Goal: Information Seeking & Learning: Find specific fact

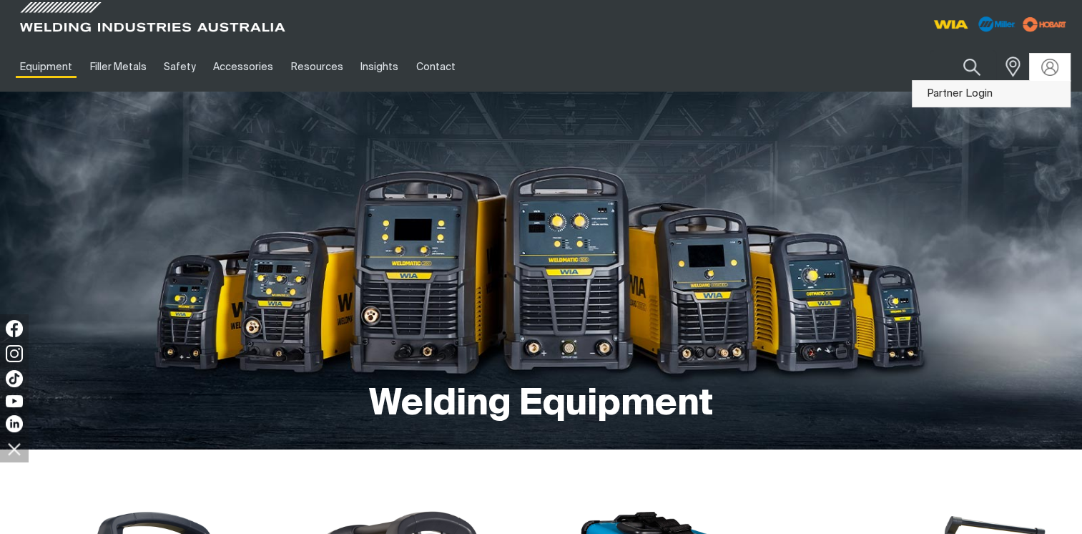
click at [969, 89] on link "Partner Login" at bounding box center [991, 94] width 157 height 26
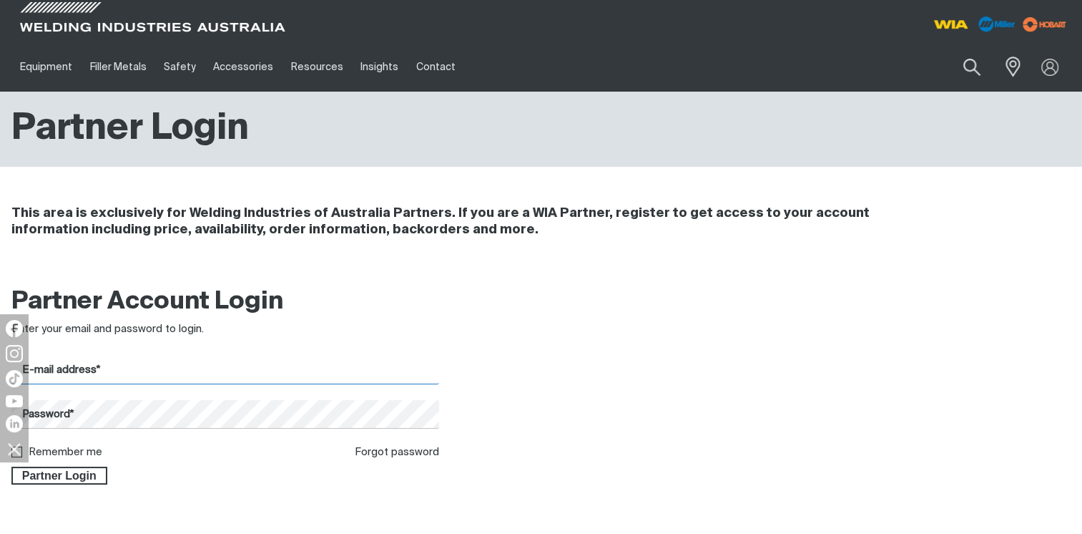
type input "[PERSON_NAME][EMAIL_ADDRESS][DOMAIN_NAME]"
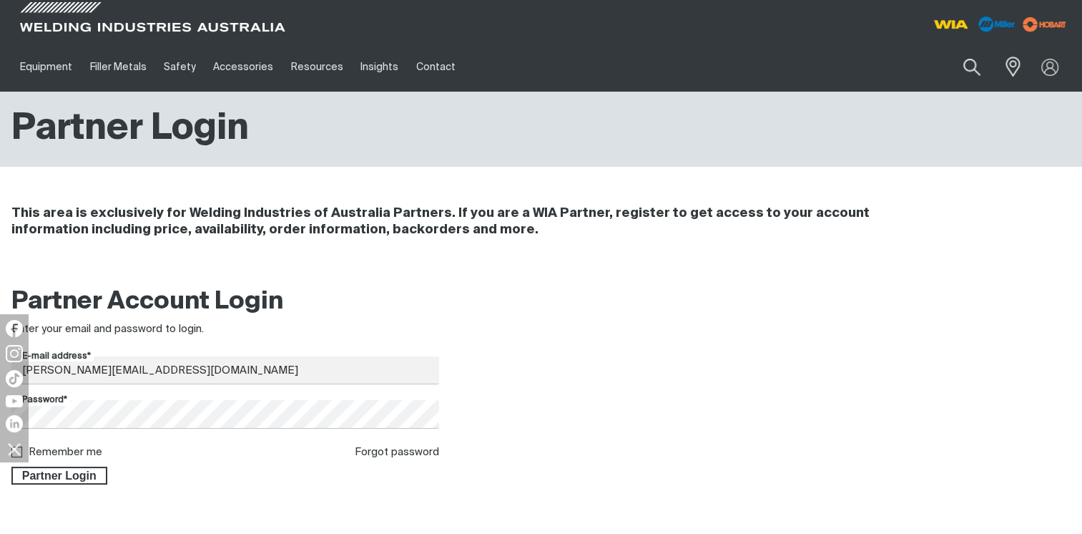
click at [70, 466] on div "Partner Login" at bounding box center [225, 473] width 428 height 24
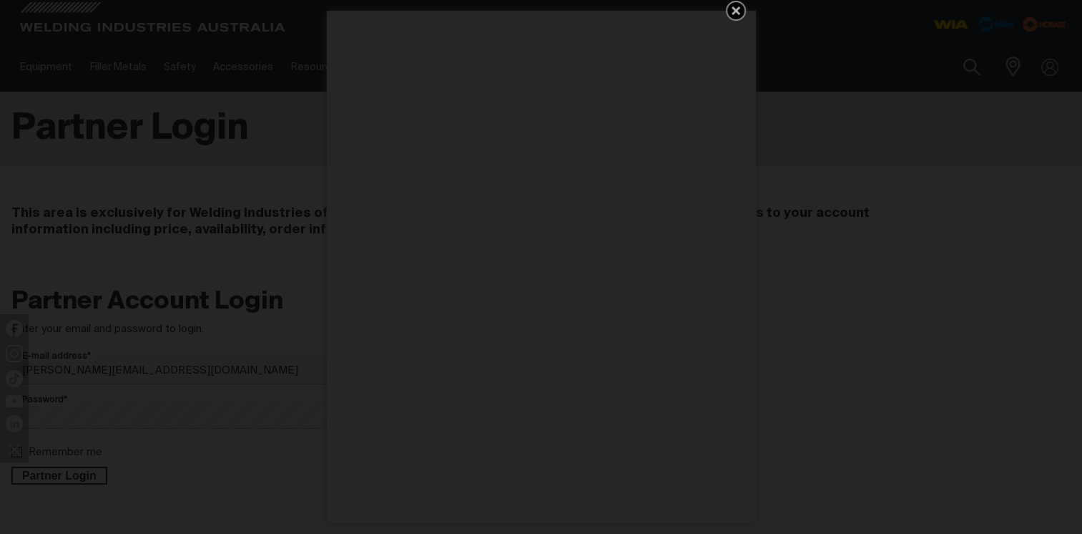
click at [69, 474] on div "Get 5 WIA Welding Guides Free!" at bounding box center [541, 267] width 1082 height 534
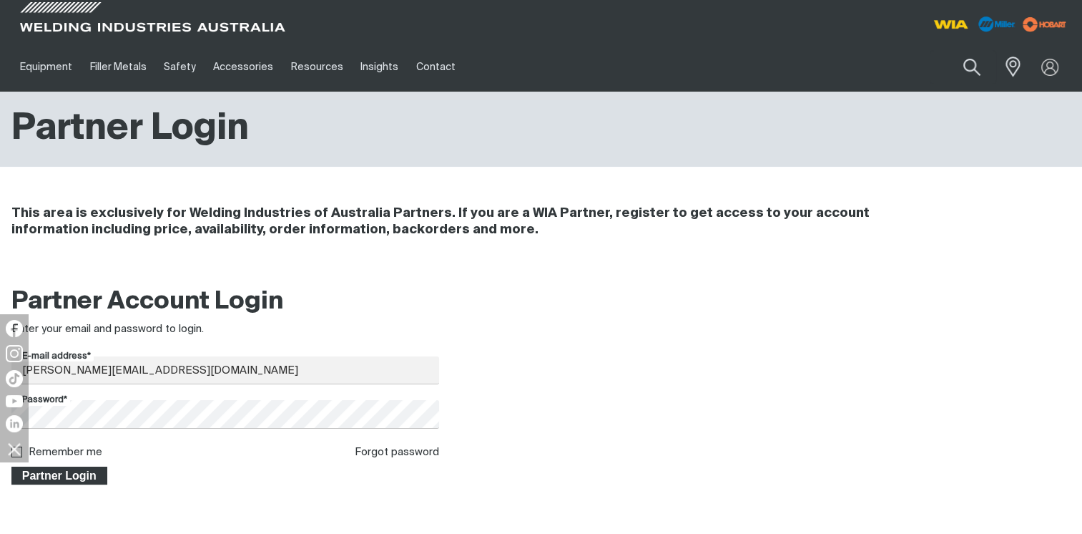
click at [71, 481] on span "Partner Login" at bounding box center [59, 475] width 93 height 19
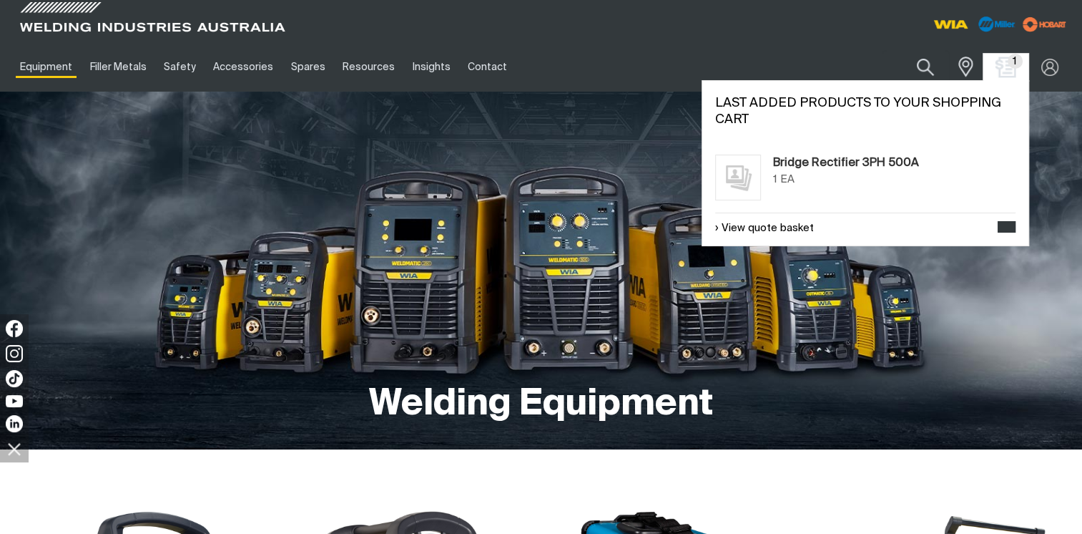
click at [1006, 67] on img "Shopping cart (1 product(s))" at bounding box center [1006, 67] width 21 height 21
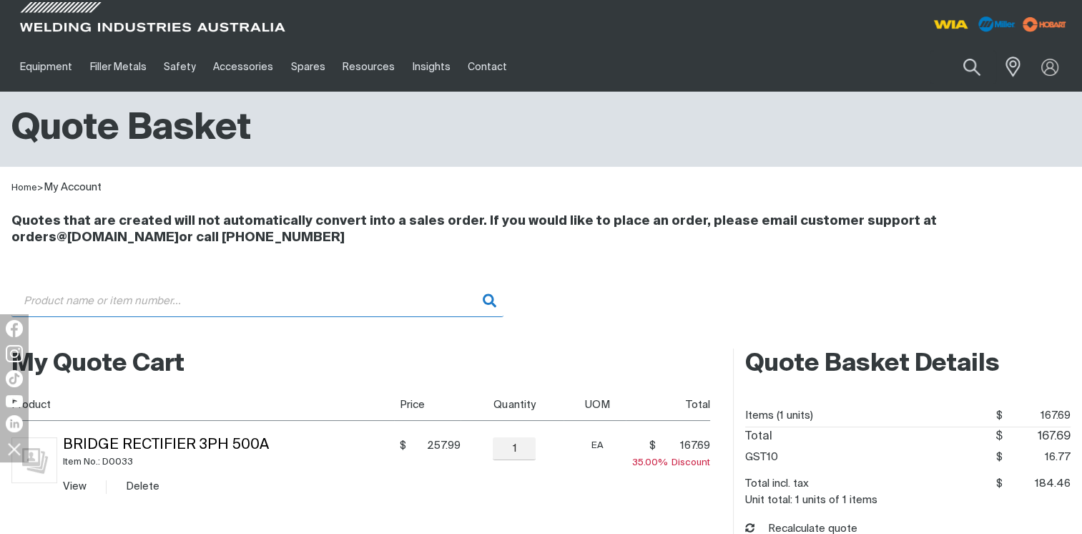
click at [318, 300] on input "Search" at bounding box center [257, 301] width 492 height 32
type input "241433"
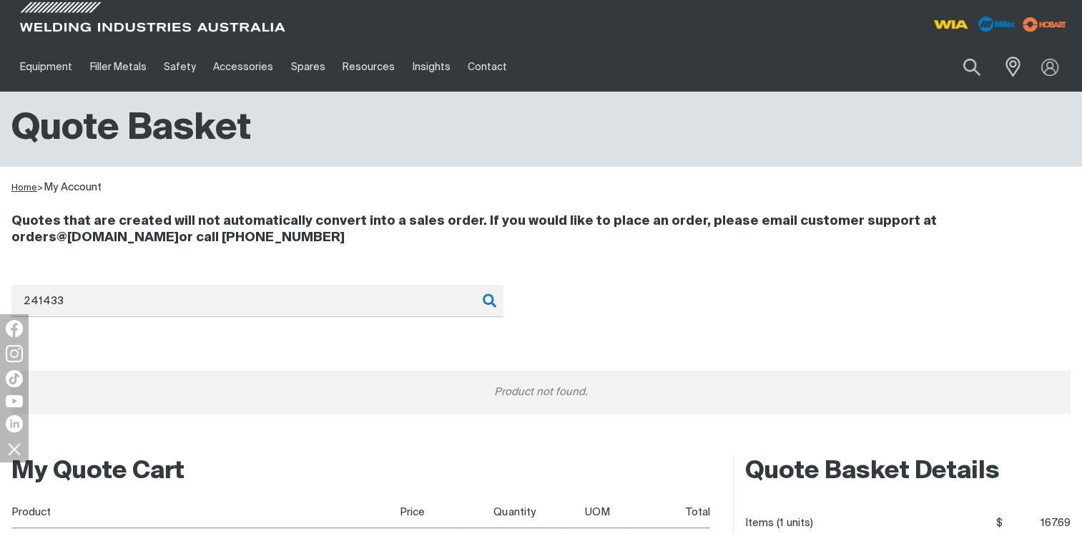
click at [24, 185] on link "Home" at bounding box center [24, 187] width 26 height 9
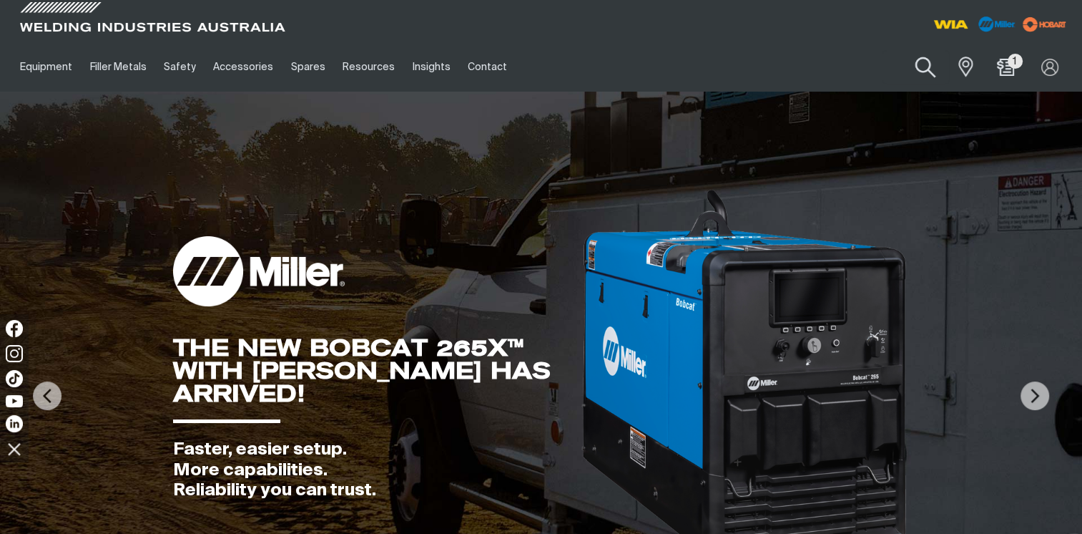
click at [926, 63] on button "Search products" at bounding box center [925, 67] width 58 height 41
click at [837, 73] on input "Search" at bounding box center [838, 67] width 220 height 32
type input "241433"
click at [901, 50] on button "Search products" at bounding box center [925, 67] width 49 height 34
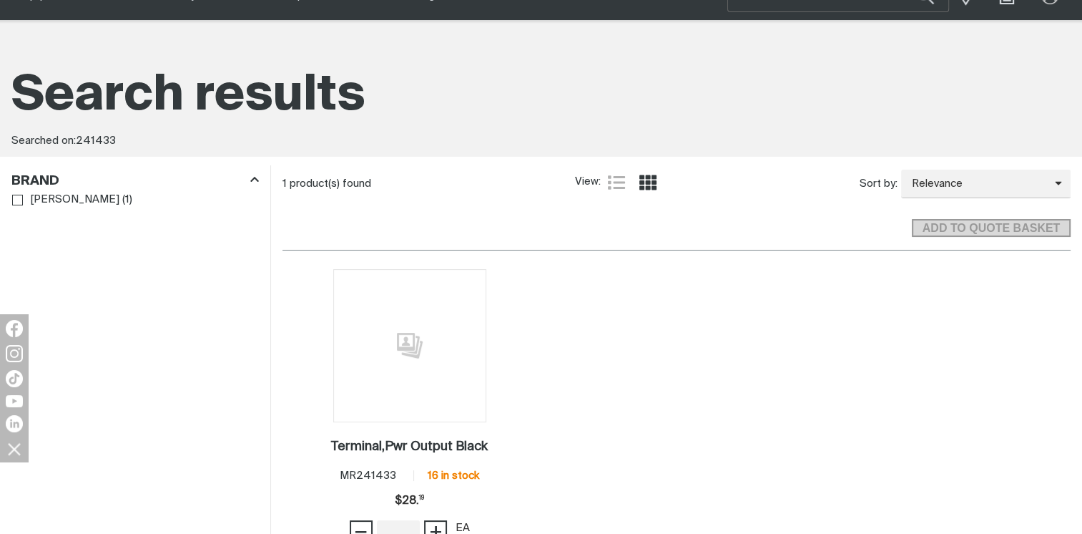
scroll to position [143, 0]
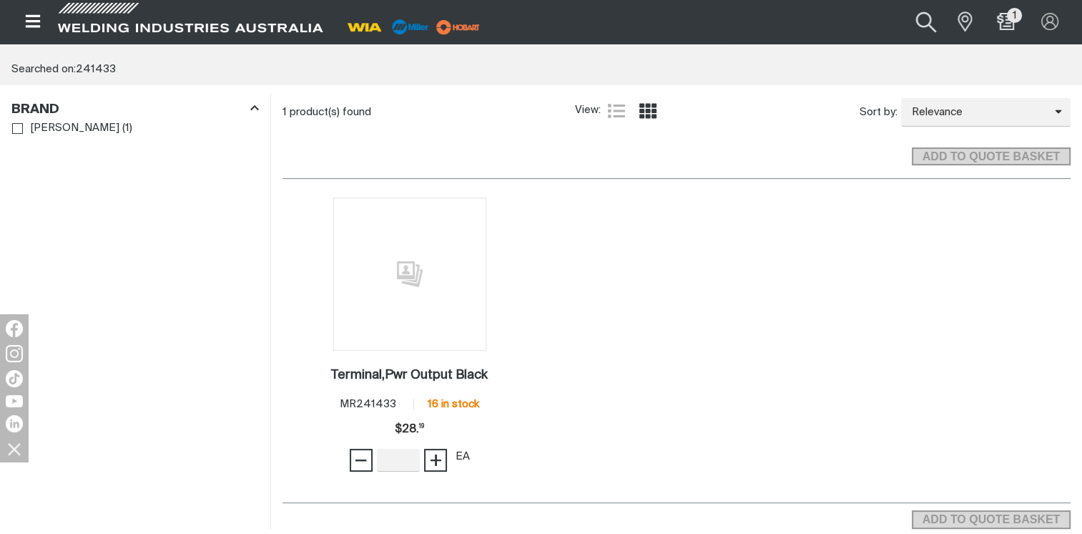
click at [921, 10] on button "Search products" at bounding box center [926, 21] width 58 height 39
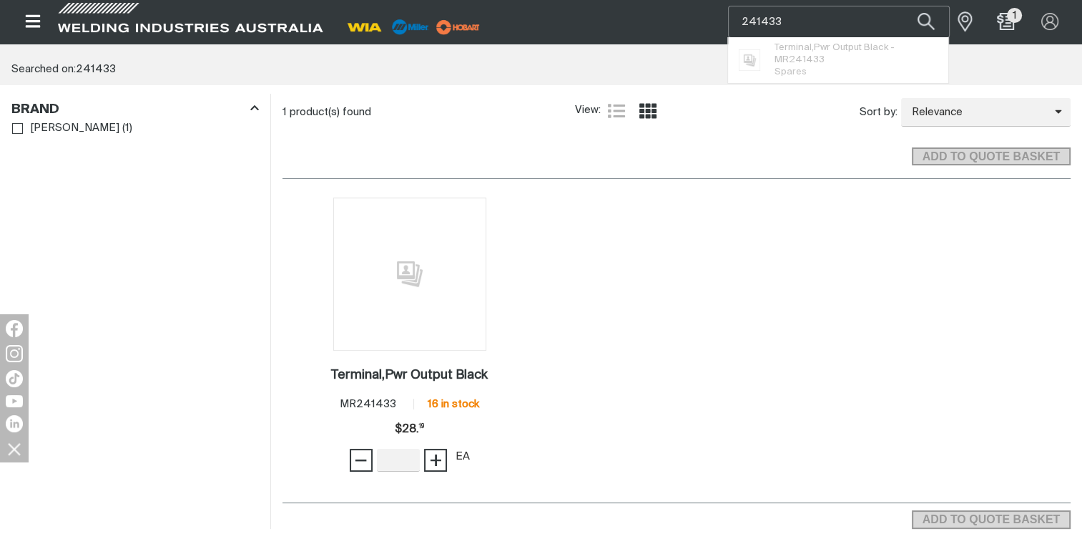
drag, startPoint x: 822, startPoint y: 24, endPoint x: 701, endPoint y: 31, distance: 121.1
click at [685, 36] on div "Search 241433 Terminal,Pwr Output Black - MR 241433 Spares When search results …" at bounding box center [540, 21] width 1059 height 43
type input "241432"
click at [902, 6] on button "Search products" at bounding box center [926, 22] width 49 height 32
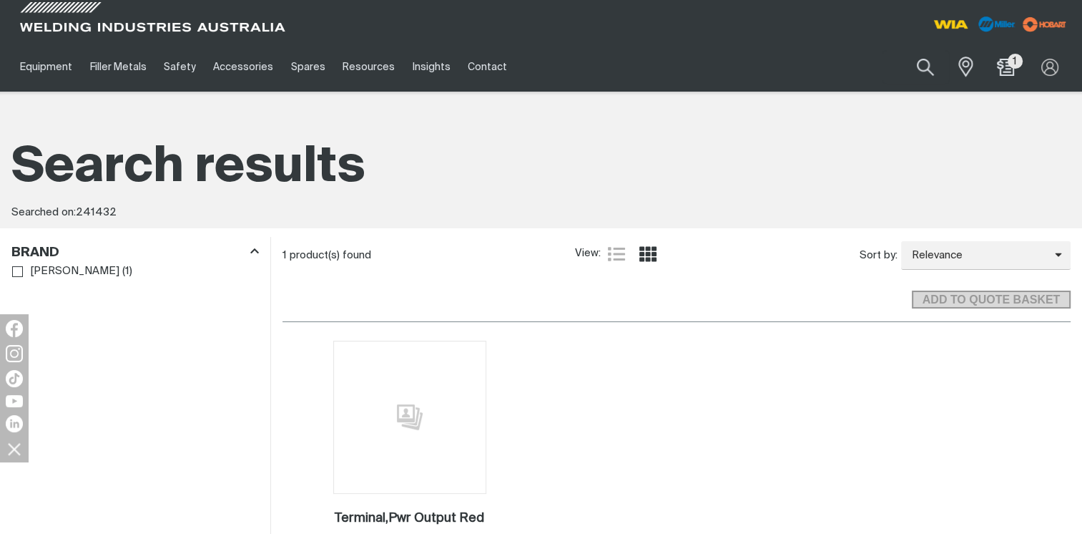
scroll to position [215, 0]
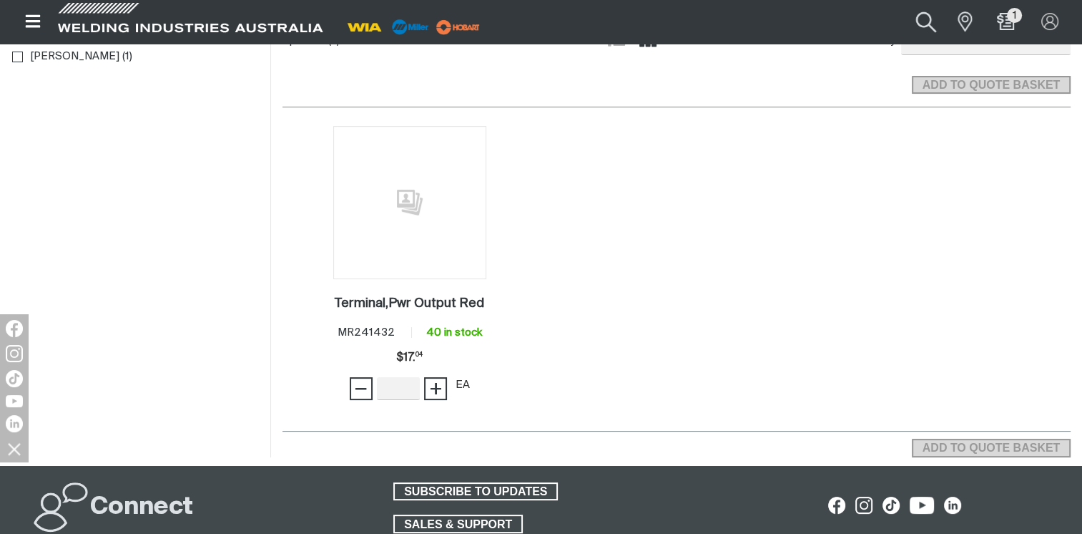
click at [931, 22] on button "Search products" at bounding box center [926, 21] width 58 height 39
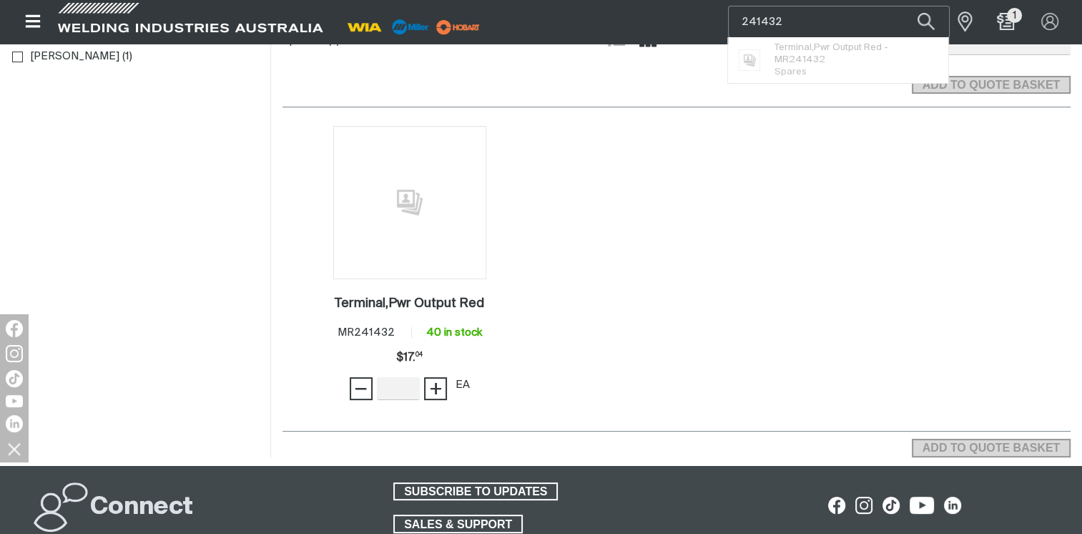
drag, startPoint x: 823, startPoint y: 26, endPoint x: 596, endPoint y: 28, distance: 227.5
click at [596, 28] on div "Search 241432 Terminal,Pwr Output Red - MR 241432 Spares When search results ar…" at bounding box center [540, 21] width 1059 height 43
type input "186621"
click at [902, 6] on button "Search products" at bounding box center [926, 22] width 49 height 32
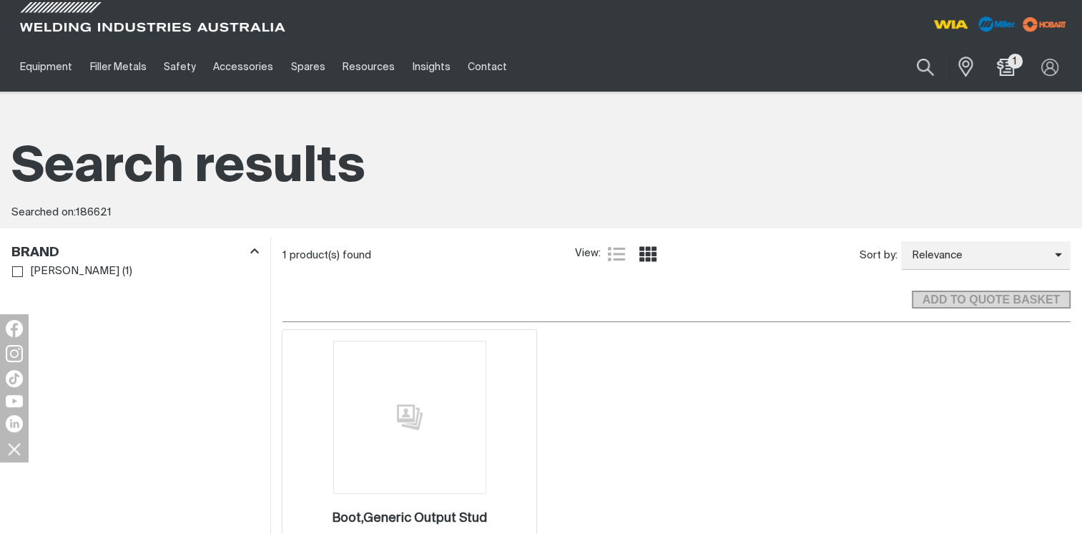
scroll to position [286, 0]
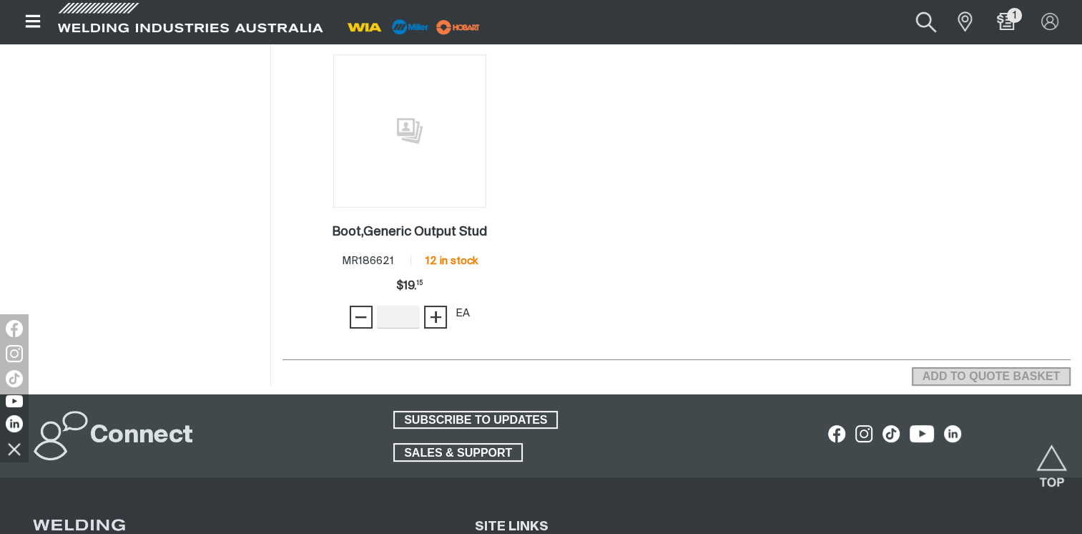
click at [926, 27] on button "Search products" at bounding box center [926, 21] width 58 height 39
drag, startPoint x: 816, startPoint y: 30, endPoint x: 714, endPoint y: 22, distance: 101.9
click at [718, 22] on div "Search 186621 When search results are available use up and down arrows to revie…" at bounding box center [894, 21] width 353 height 43
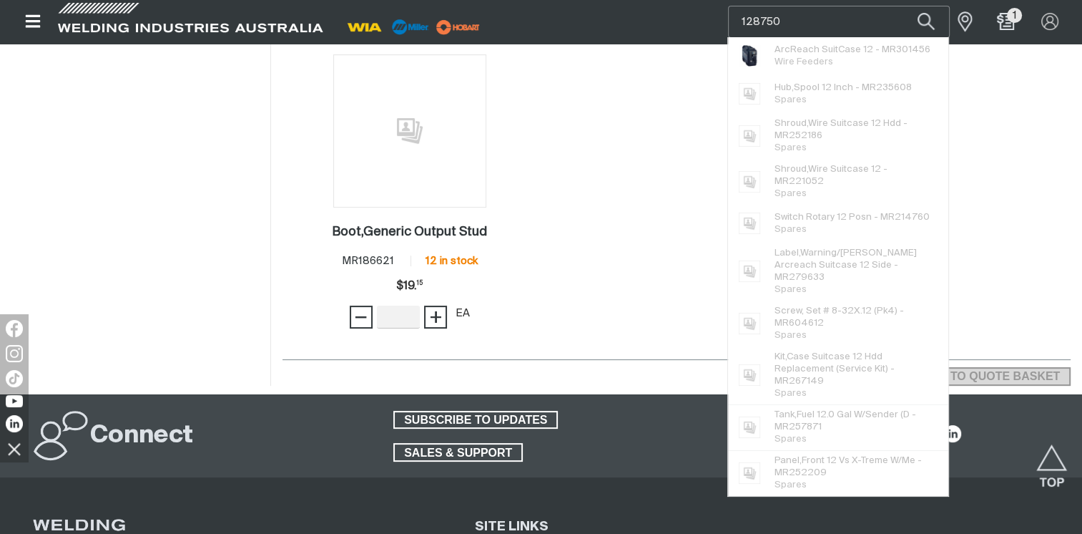
type input "128750"
click at [902, 6] on button "Search products" at bounding box center [926, 22] width 49 height 32
